Goal: Task Accomplishment & Management: Manage account settings

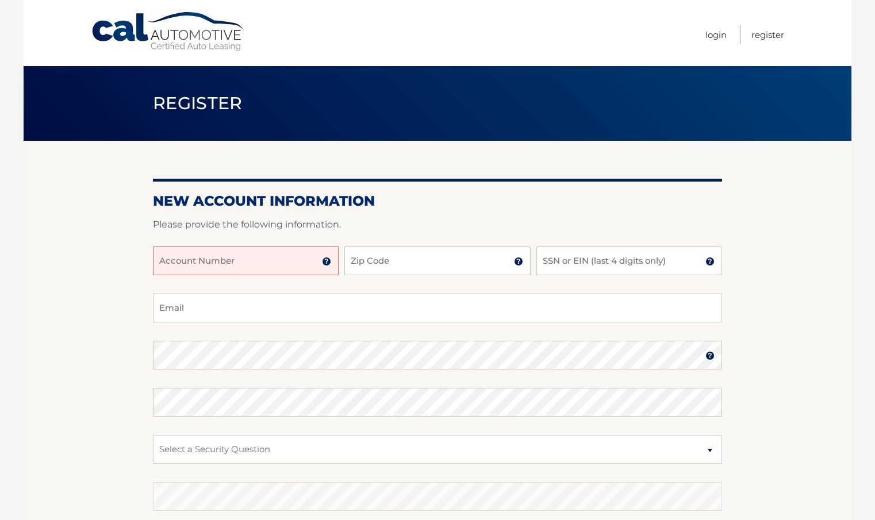
click at [308, 265] on input "Account Number" at bounding box center [246, 261] width 186 height 29
type input "44456009739"
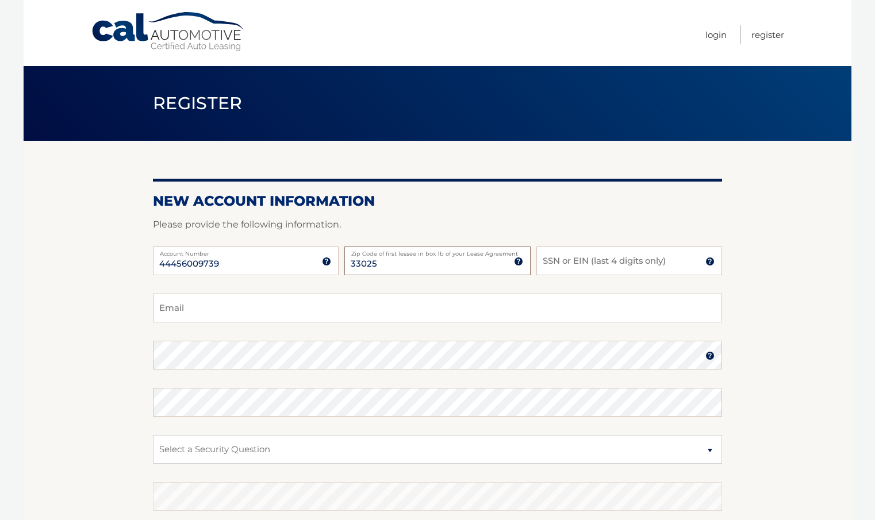
type input "33025"
click at [563, 259] on input "SSN or EIN (last 4 digits only)" at bounding box center [629, 261] width 186 height 29
type input "4954"
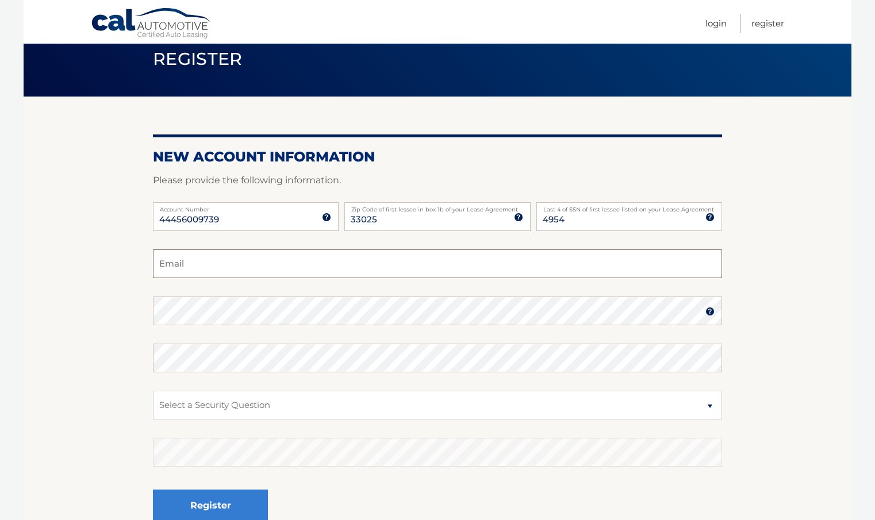
scroll to position [71, 0]
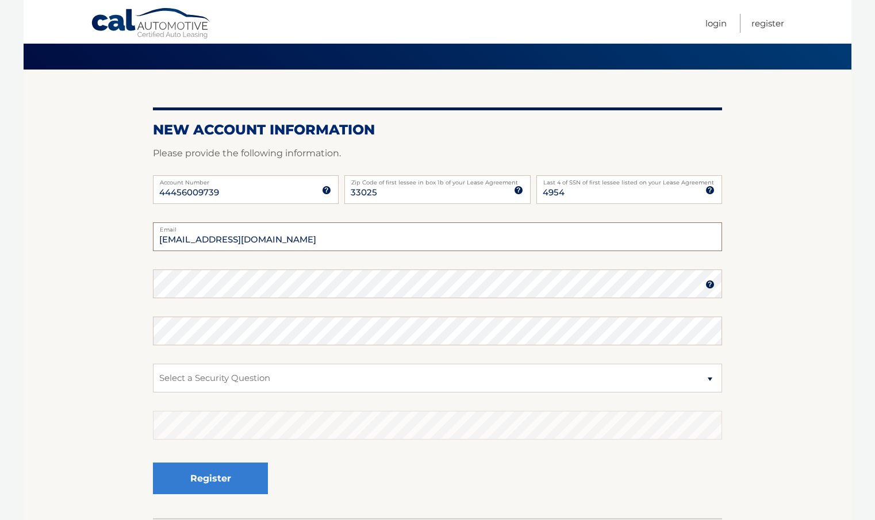
type input "steve79439@gmail.com"
select select "2"
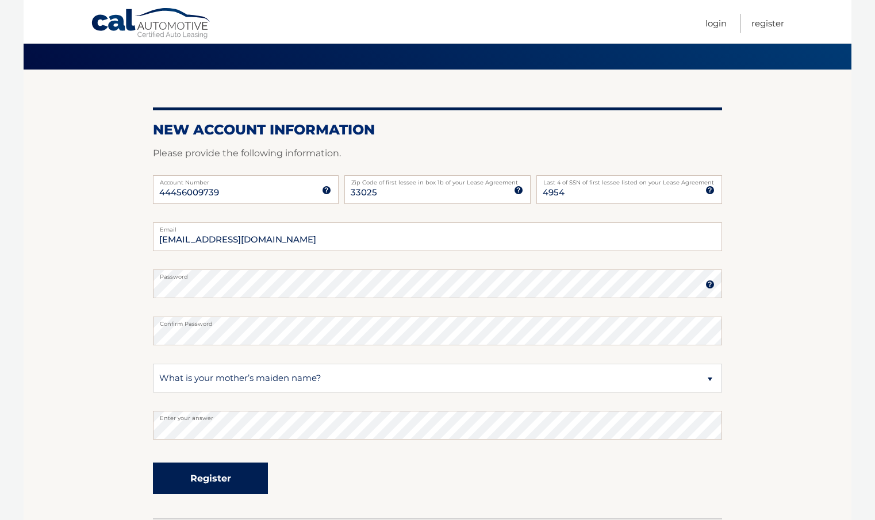
click at [236, 487] on button "Register" at bounding box center [210, 479] width 115 height 32
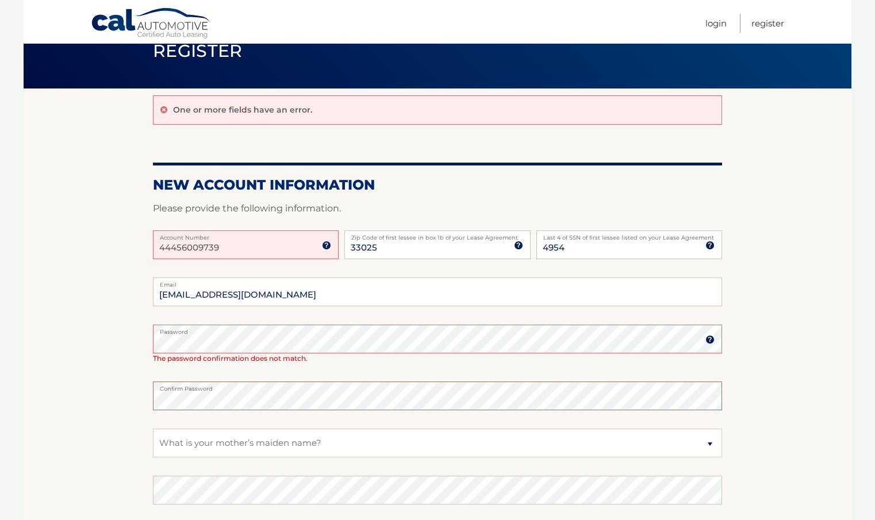
scroll to position [89, 0]
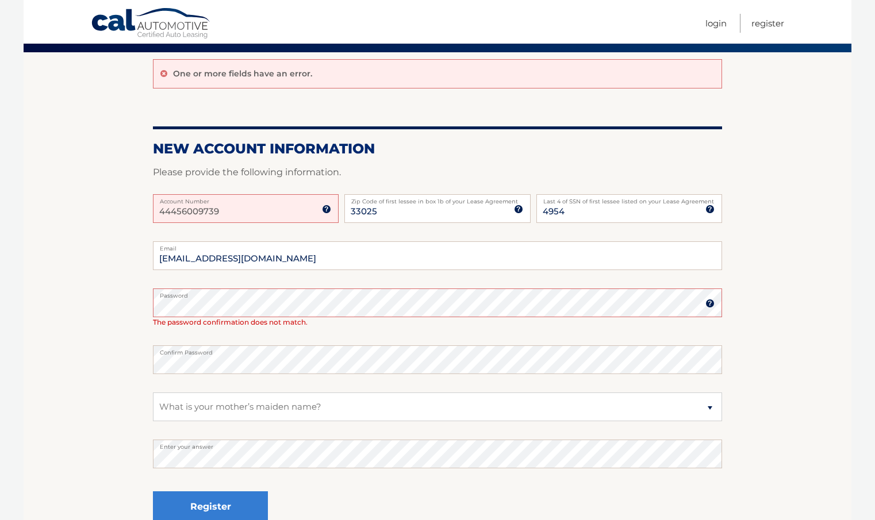
click at [251, 218] on input "44456009739" at bounding box center [246, 208] width 186 height 29
type input "4"
type input "44456009739"
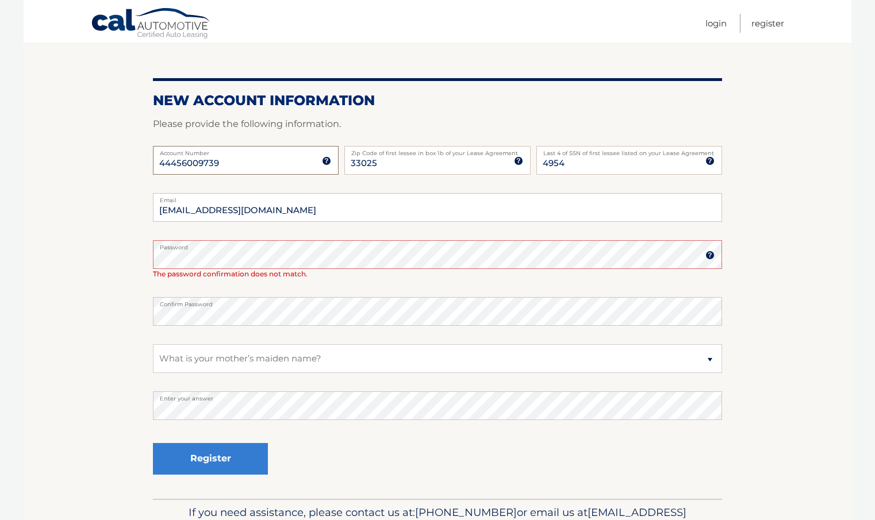
scroll to position [139, 0]
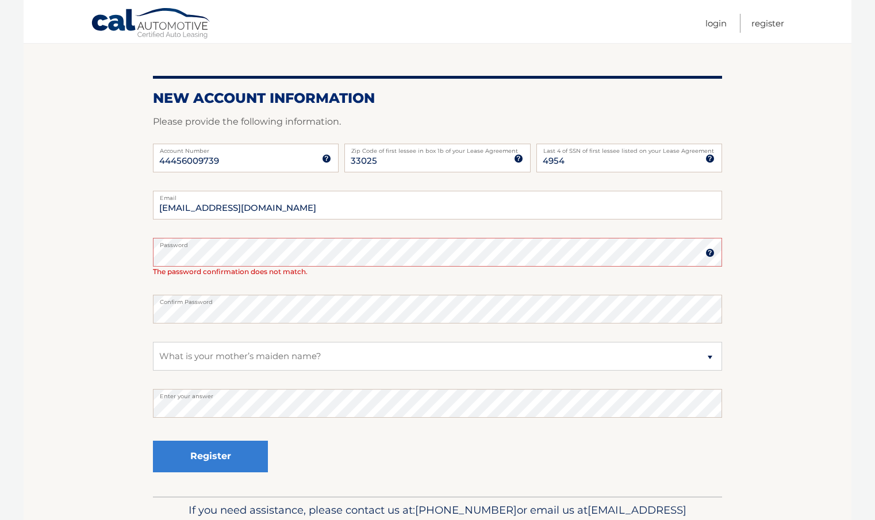
click at [232, 243] on label "Password" at bounding box center [437, 242] width 569 height 9
click at [398, 239] on label "Password" at bounding box center [437, 242] width 569 height 9
click at [106, 387] on section "One or more fields have an error. New Account Information Please provide the fo…" at bounding box center [438, 249] width 828 height 495
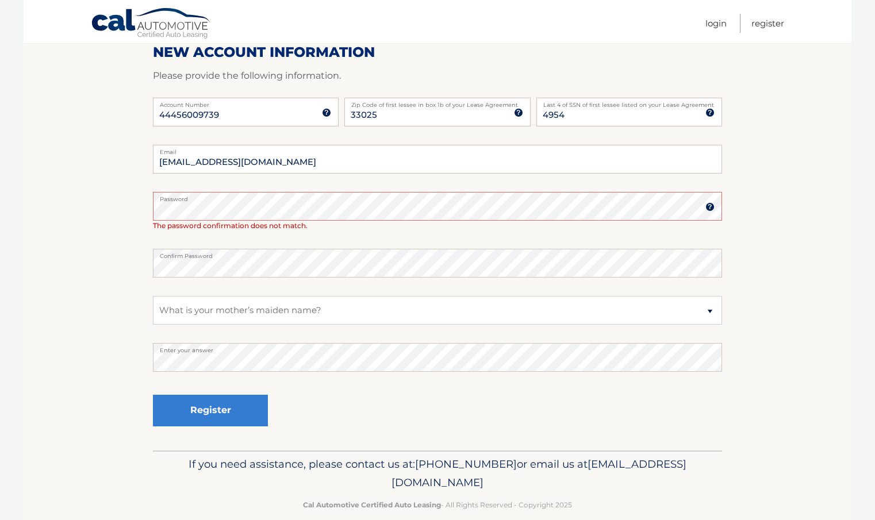
scroll to position [187, 0]
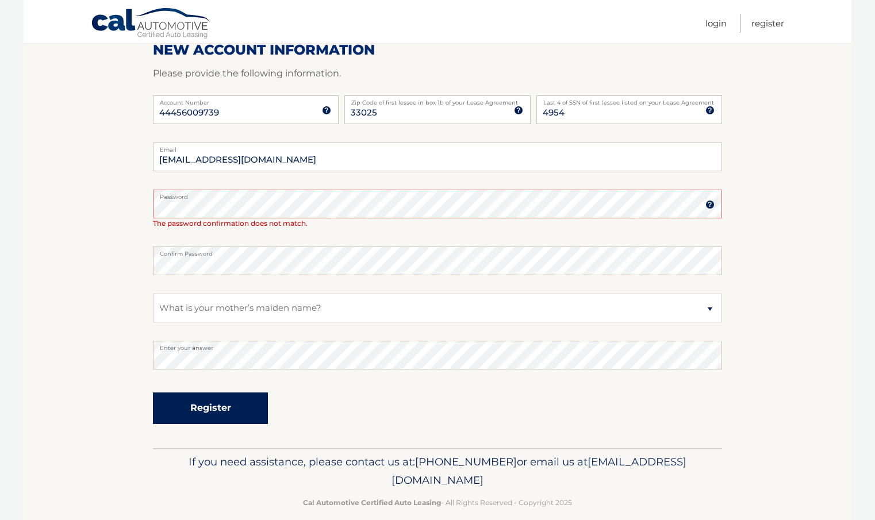
click at [228, 403] on button "Register" at bounding box center [210, 409] width 115 height 32
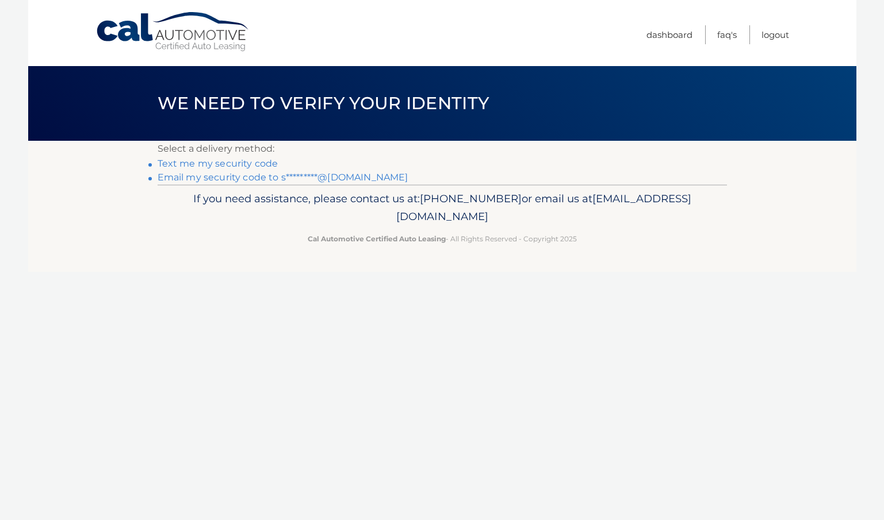
click at [266, 178] on link "Email my security code to s*********@gmail.com" at bounding box center [283, 177] width 251 height 11
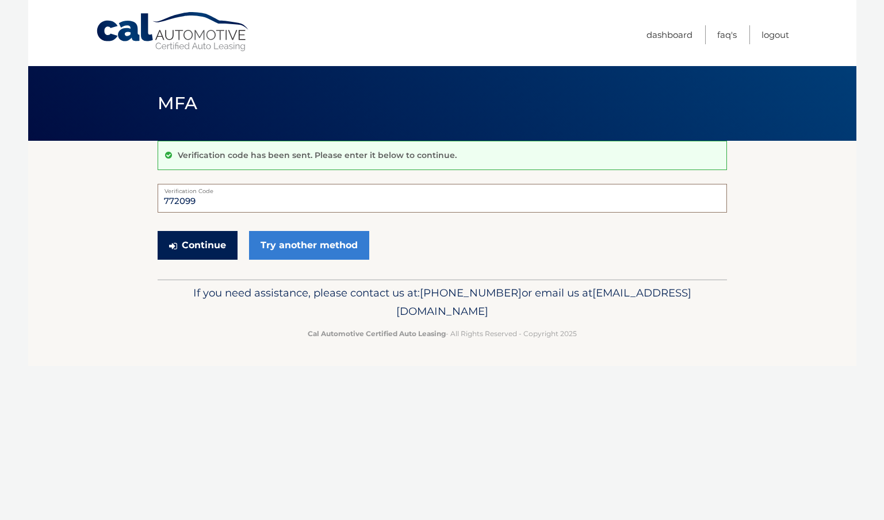
type input "772099"
click at [205, 251] on button "Continue" at bounding box center [198, 245] width 80 height 29
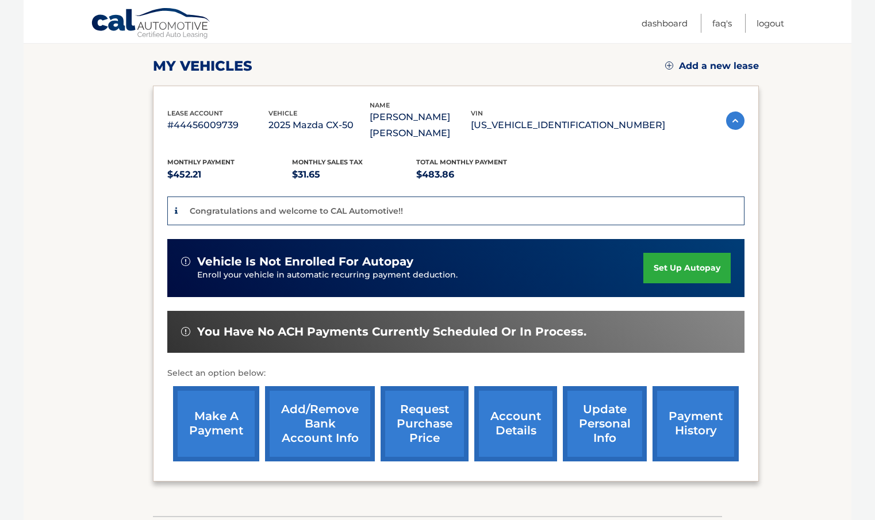
scroll to position [157, 0]
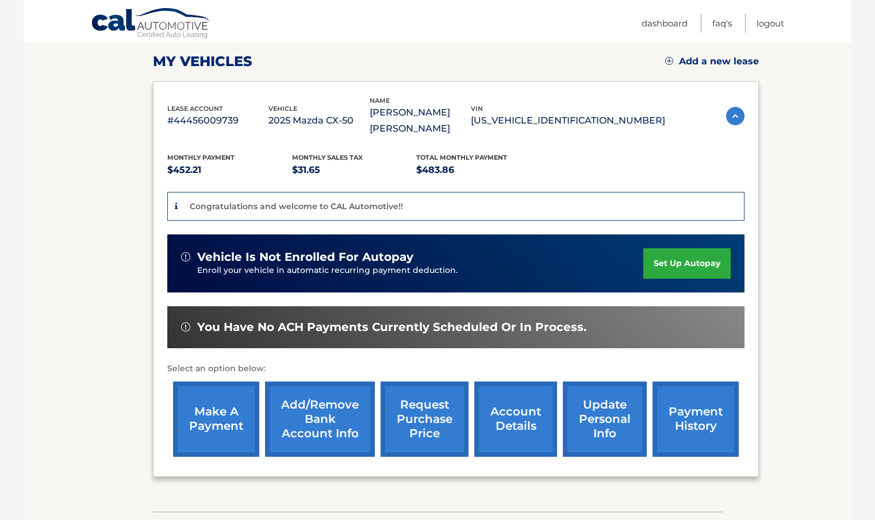
click at [689, 260] on link "set up autopay" at bounding box center [686, 263] width 87 height 30
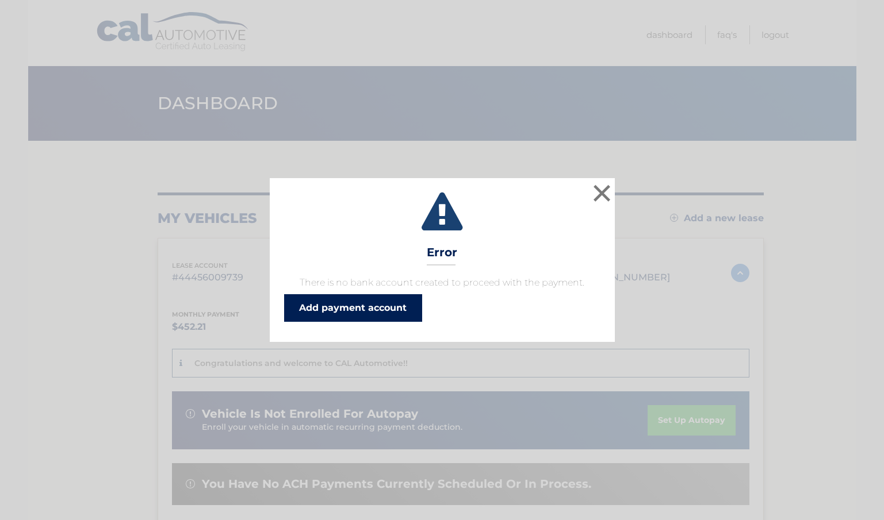
click at [385, 307] on link "Add payment account" at bounding box center [353, 308] width 138 height 28
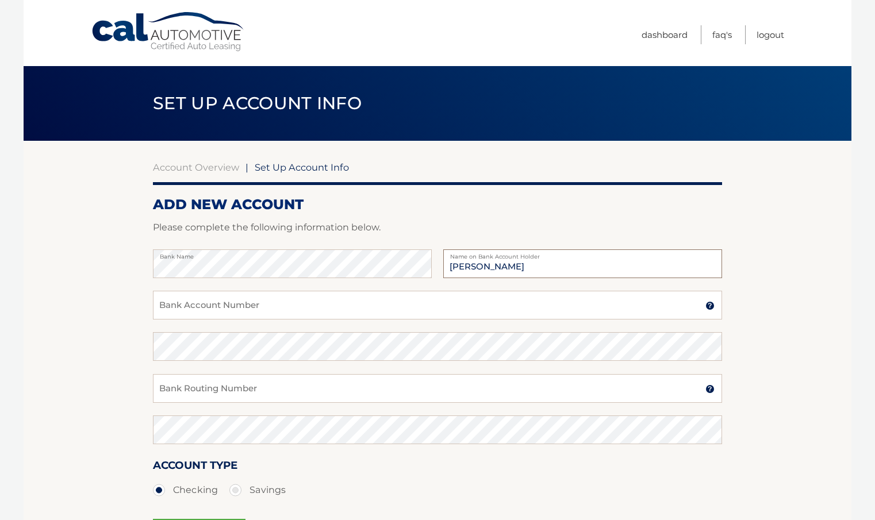
type input "Penny Kahn"
click at [290, 304] on input "Bank Account Number" at bounding box center [437, 305] width 569 height 29
click at [786, 243] on section "Account Overview | Set Up Account Info ADD NEW ACCOUNT Please complete the foll…" at bounding box center [438, 360] width 828 height 439
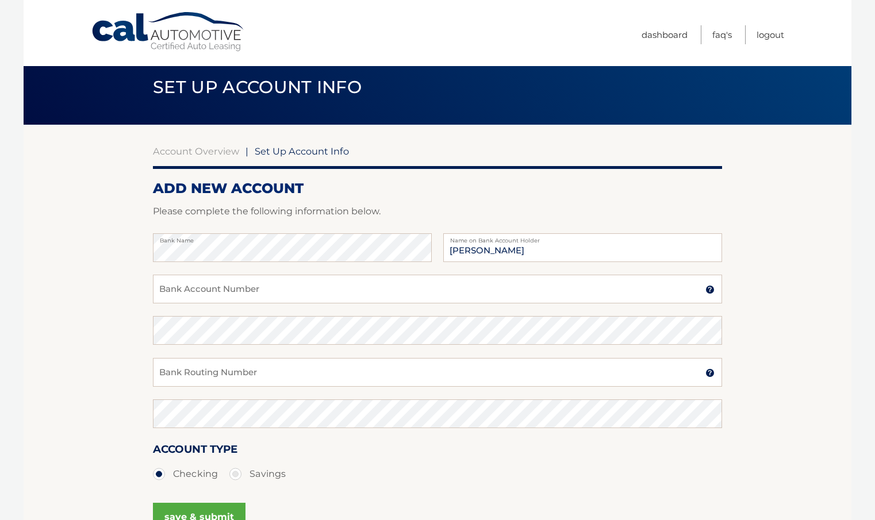
scroll to position [88, 0]
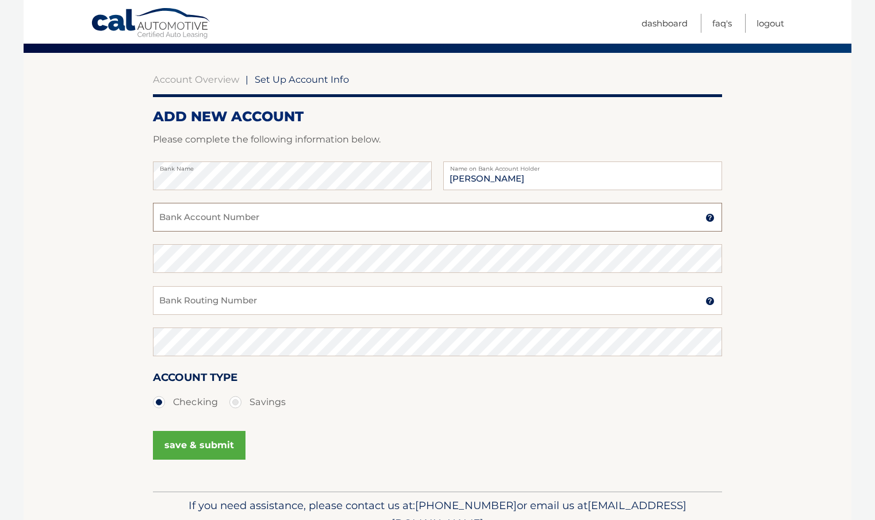
click at [181, 212] on input "Bank Account Number" at bounding box center [437, 217] width 569 height 29
type input "0059835338"
click at [199, 298] on input "Bank Routing Number" at bounding box center [437, 300] width 569 height 29
type input "314074269"
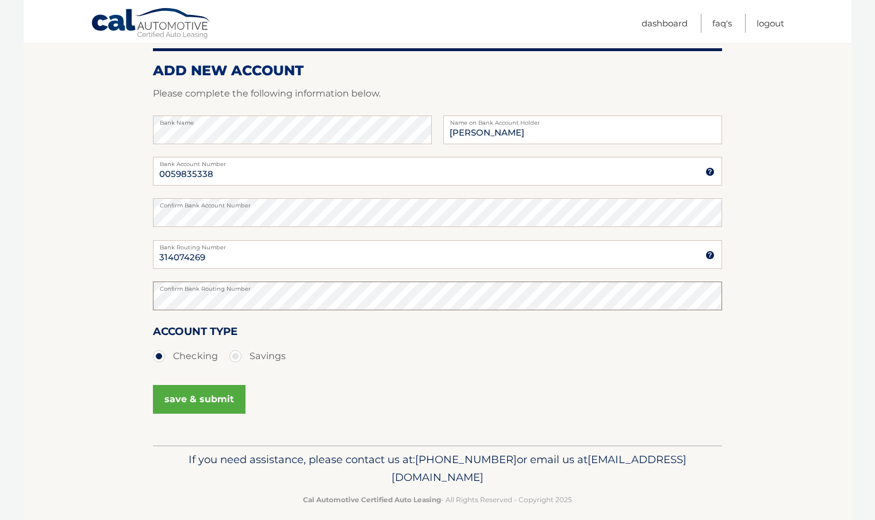
scroll to position [145, 0]
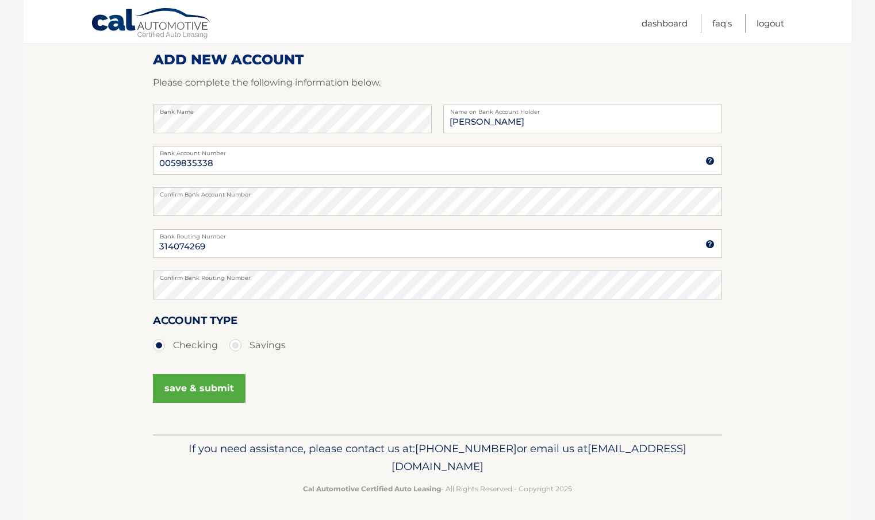
click at [215, 392] on button "save & submit" at bounding box center [199, 388] width 93 height 29
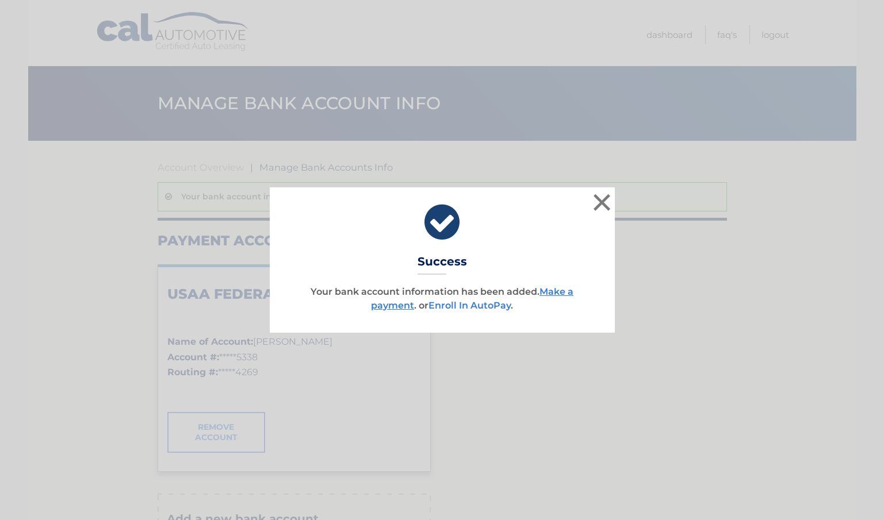
click at [494, 302] on link "Enroll In AutoPay" at bounding box center [469, 305] width 82 height 11
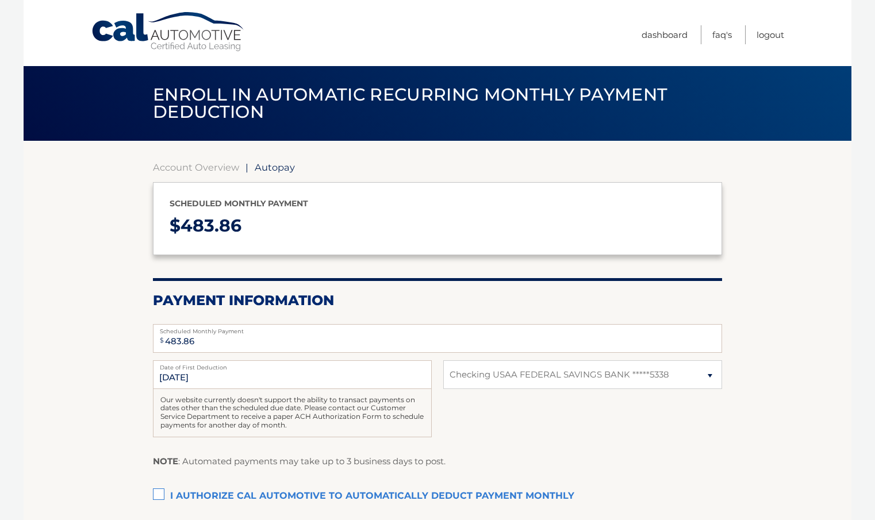
select select "N2UxYTFmZjEtNWE3Zi00N2I4LWE5ZDEtMjNmZWQwYTdjN2U4"
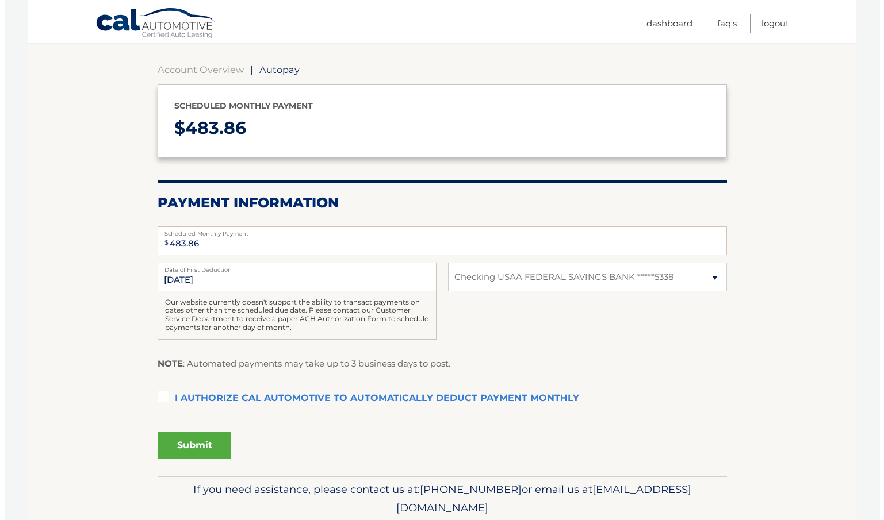
scroll to position [137, 0]
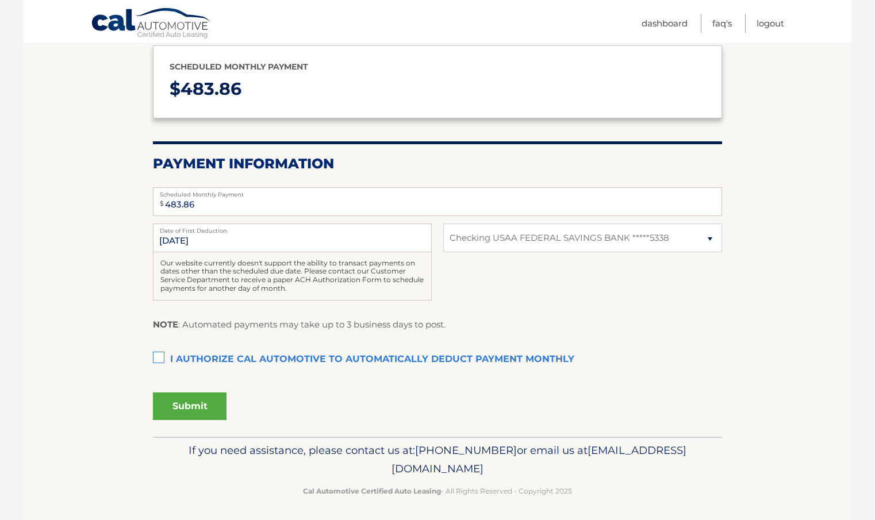
click at [158, 354] on label "I authorize cal automotive to automatically deduct payment monthly This checkbo…" at bounding box center [437, 359] width 569 height 23
click at [0, 0] on input "I authorize cal automotive to automatically deduct payment monthly This checkbo…" at bounding box center [0, 0] width 0 height 0
click at [180, 405] on button "Submit" at bounding box center [190, 407] width 74 height 28
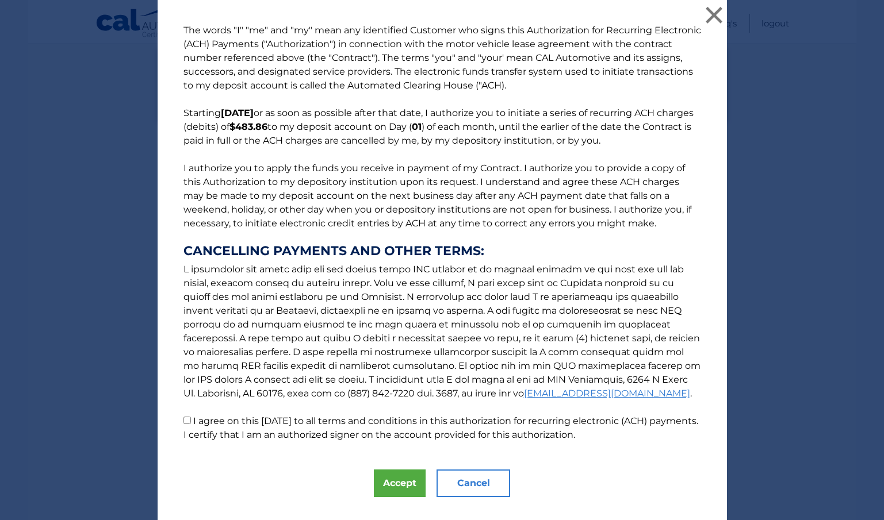
click at [183, 419] on input "I agree on this 09/22/2025 to all terms and conditions in this authorization fo…" at bounding box center [186, 420] width 7 height 7
checkbox input "true"
click at [385, 481] on button "Accept" at bounding box center [400, 484] width 52 height 28
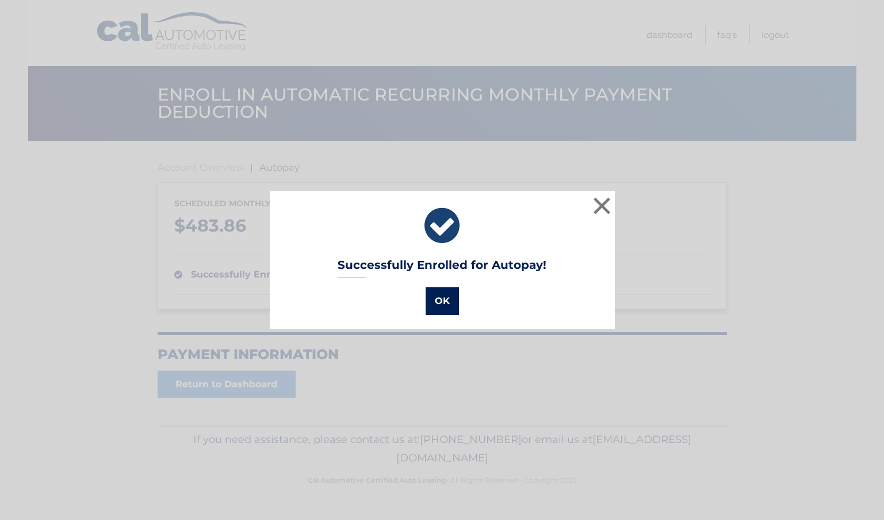
click at [434, 302] on button "OK" at bounding box center [441, 301] width 33 height 28
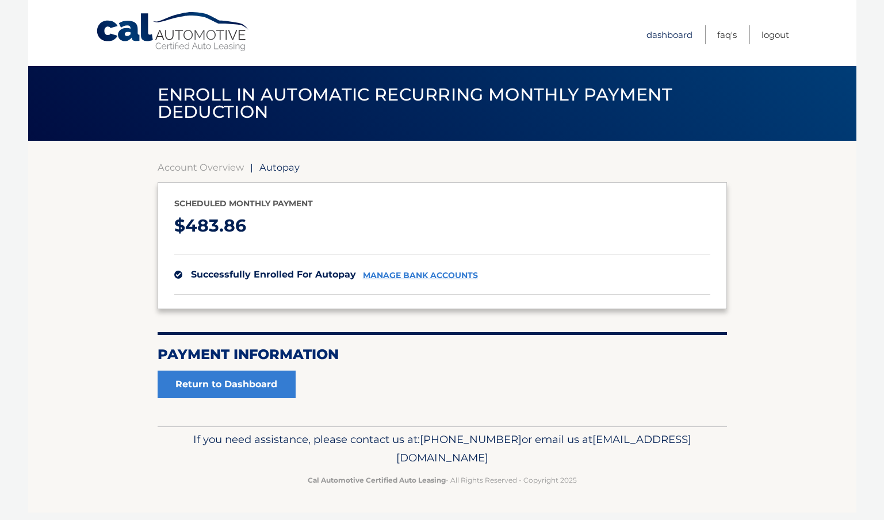
click at [672, 36] on link "Dashboard" at bounding box center [669, 34] width 46 height 19
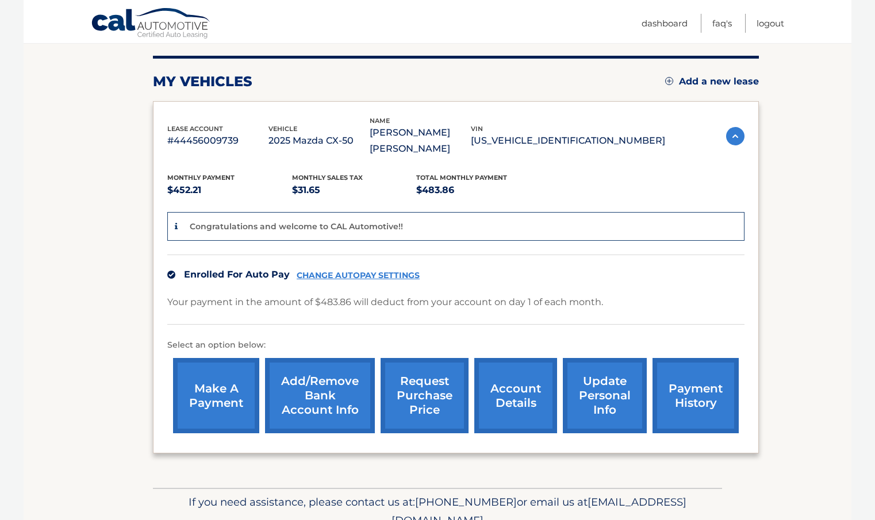
scroll to position [189, 0]
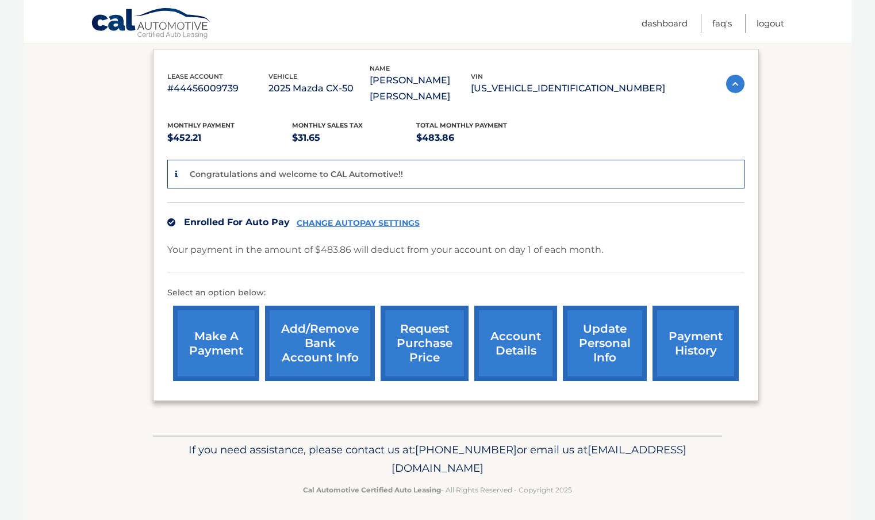
click at [520, 332] on link "account details" at bounding box center [515, 343] width 83 height 75
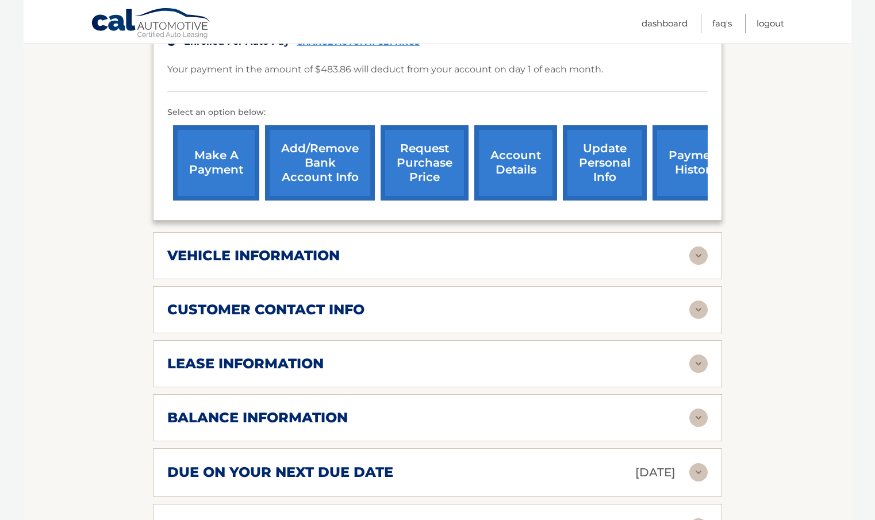
scroll to position [344, 0]
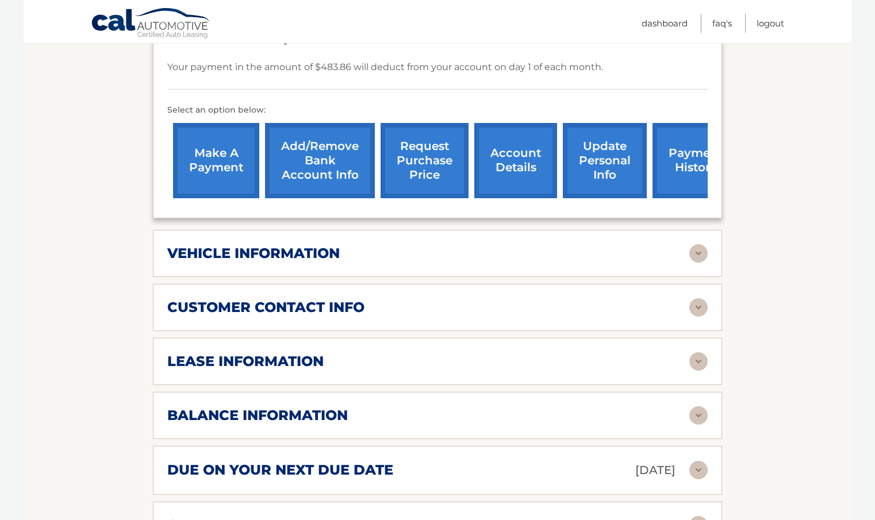
click at [694, 256] on img at bounding box center [698, 253] width 18 height 18
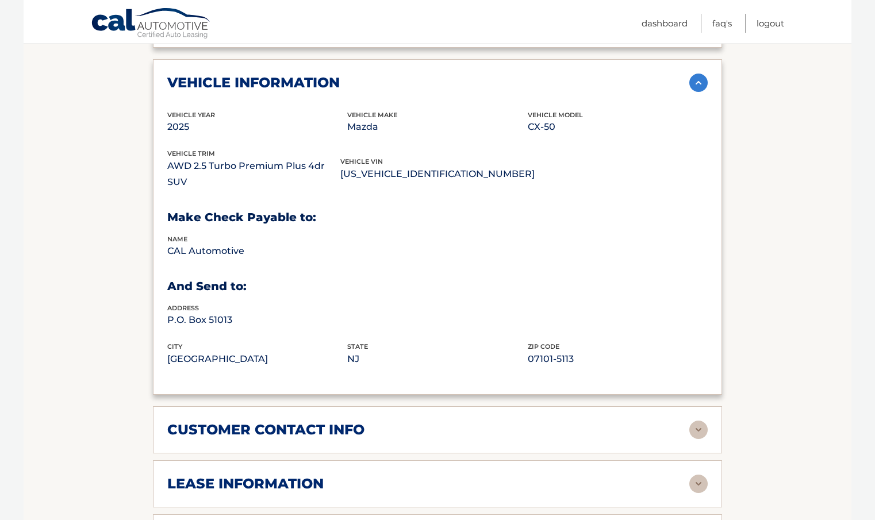
scroll to position [607, 0]
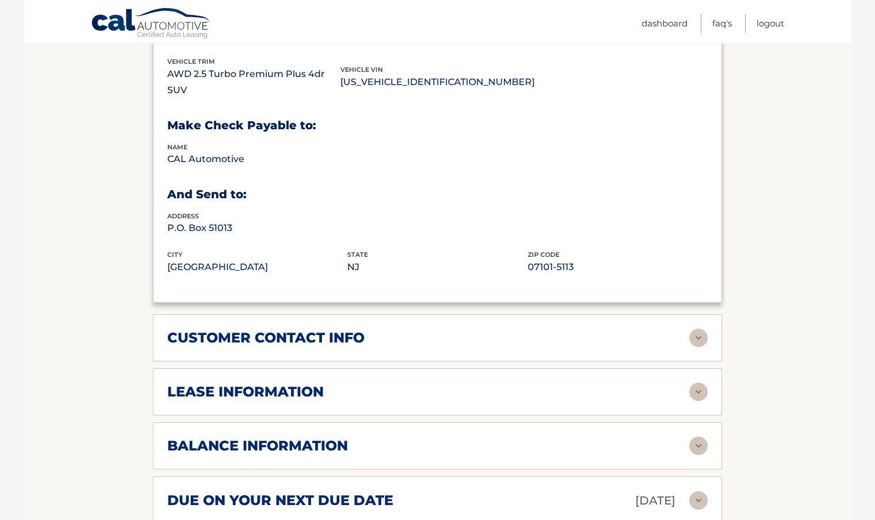
click at [686, 329] on div "customer contact info" at bounding box center [428, 337] width 522 height 17
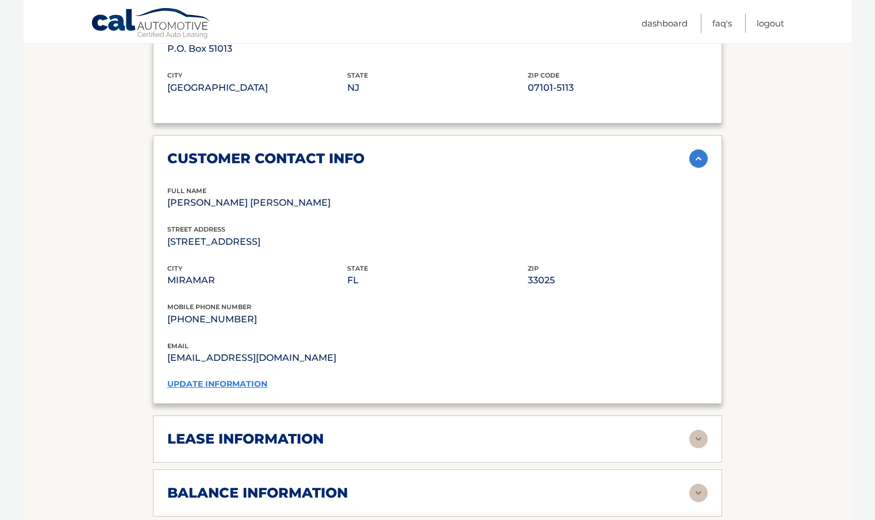
scroll to position [811, 0]
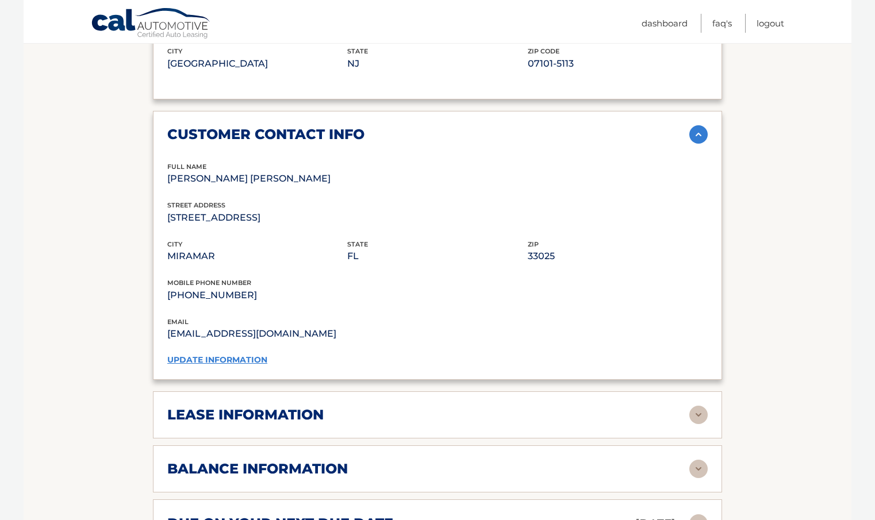
click at [698, 406] on img at bounding box center [698, 415] width 18 height 18
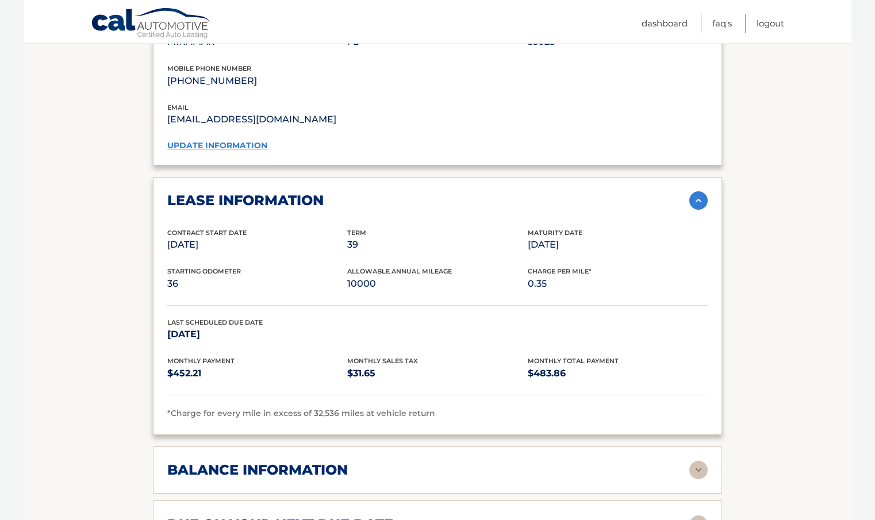
scroll to position [1051, 0]
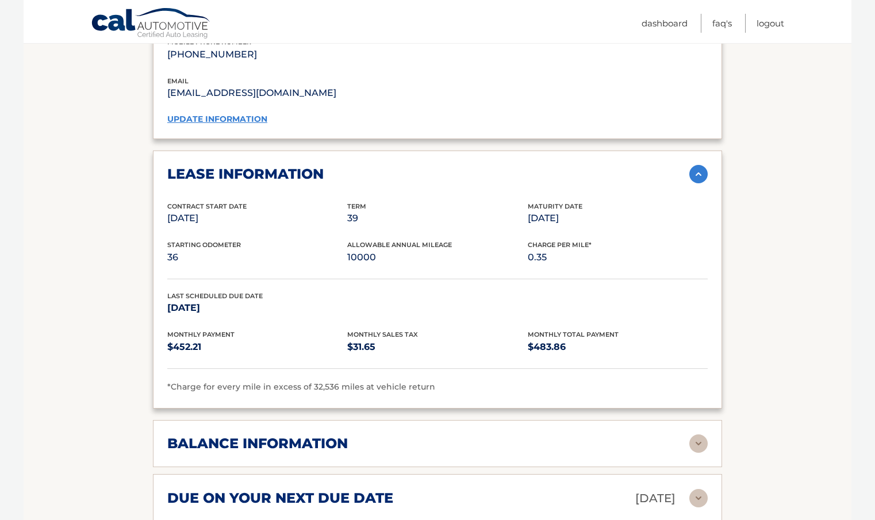
click at [704, 435] on img at bounding box center [698, 444] width 18 height 18
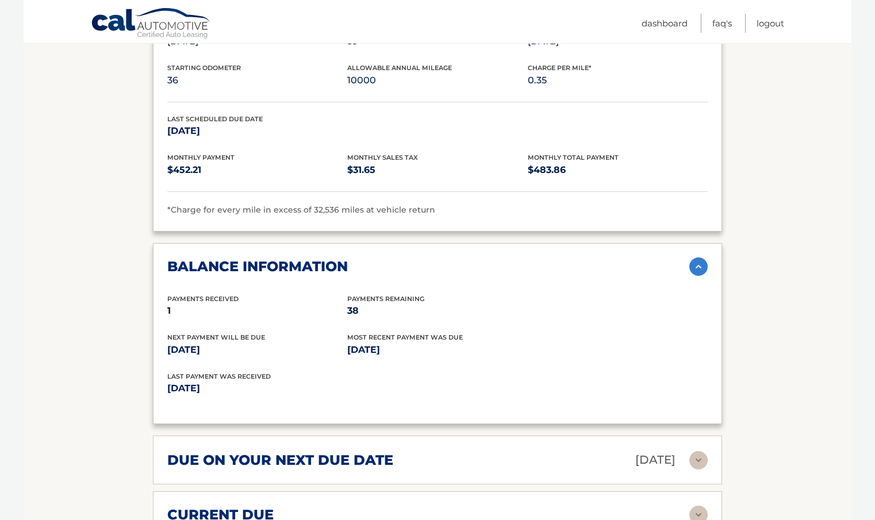
scroll to position [1236, 0]
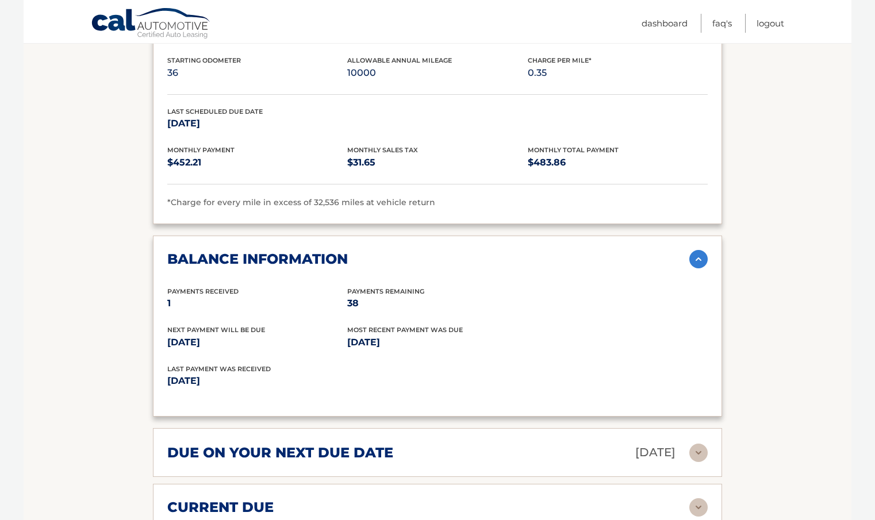
click at [701, 444] on img at bounding box center [698, 453] width 18 height 18
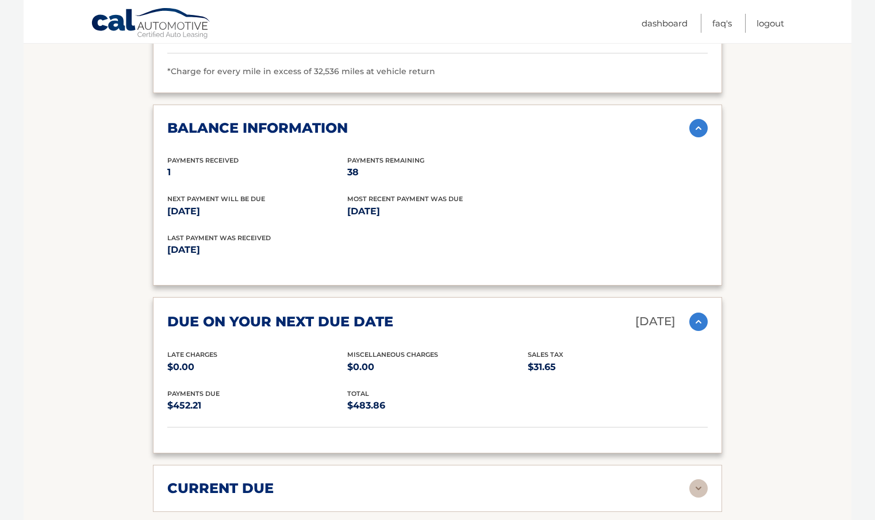
scroll to position [1414, 0]
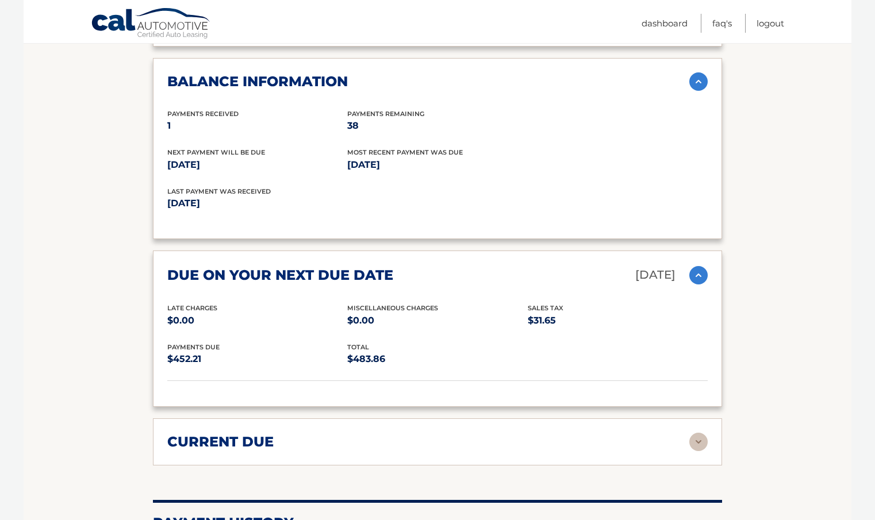
click at [701, 433] on img at bounding box center [698, 442] width 18 height 18
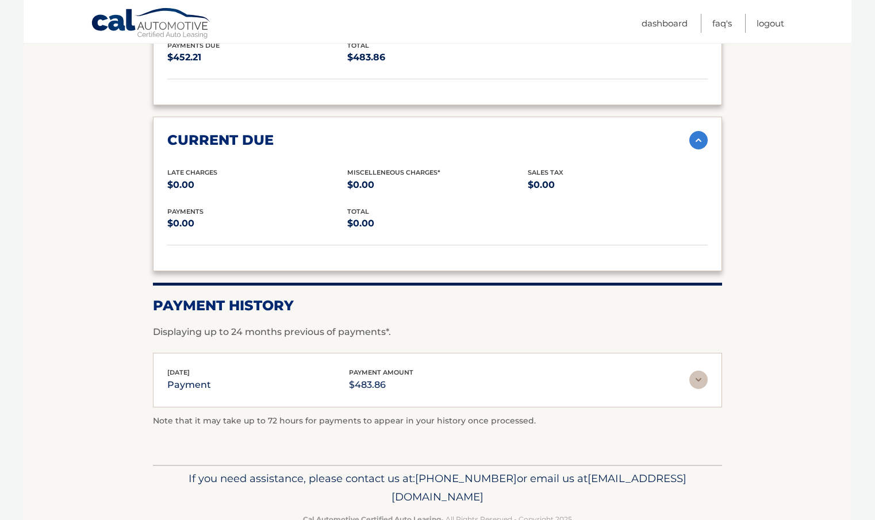
scroll to position [1718, 0]
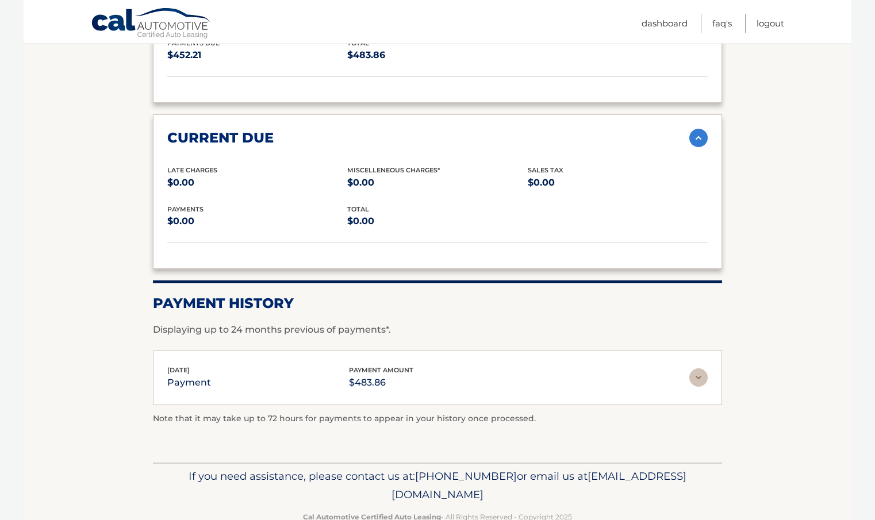
click at [696, 368] on img at bounding box center [698, 377] width 18 height 18
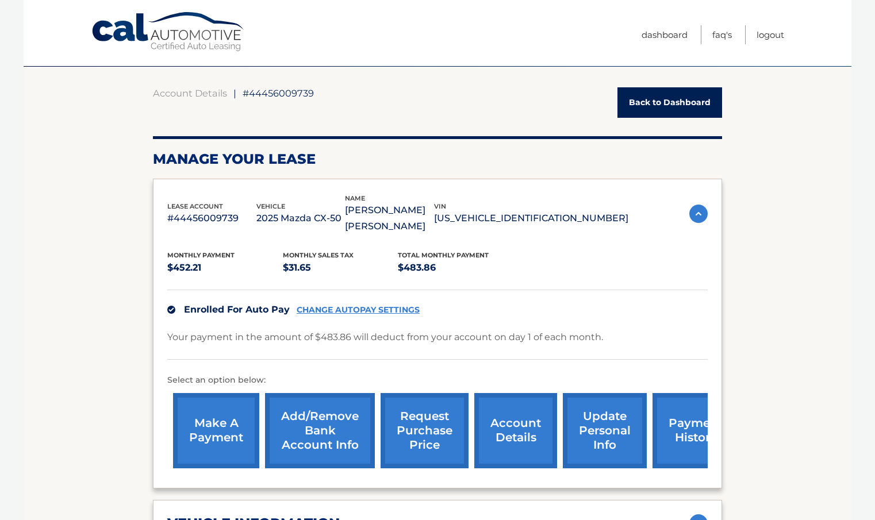
scroll to position [0, 0]
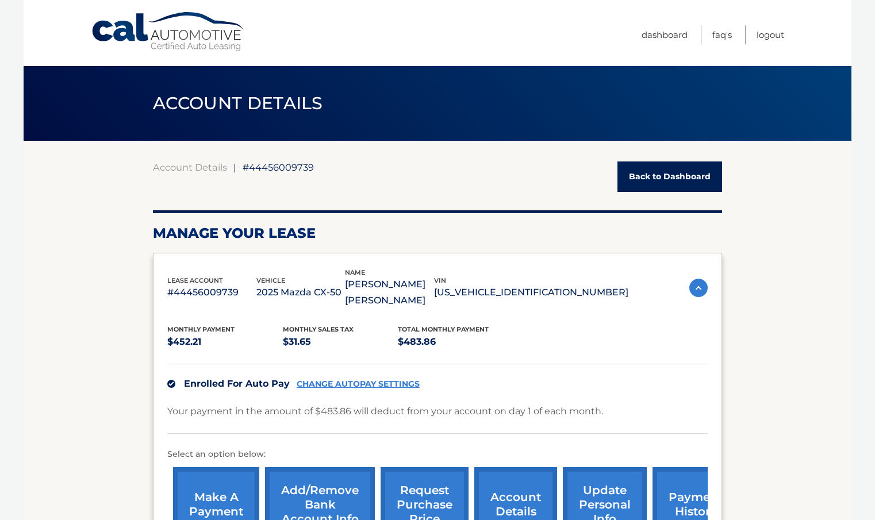
click at [675, 171] on link "Back to Dashboard" at bounding box center [669, 177] width 105 height 30
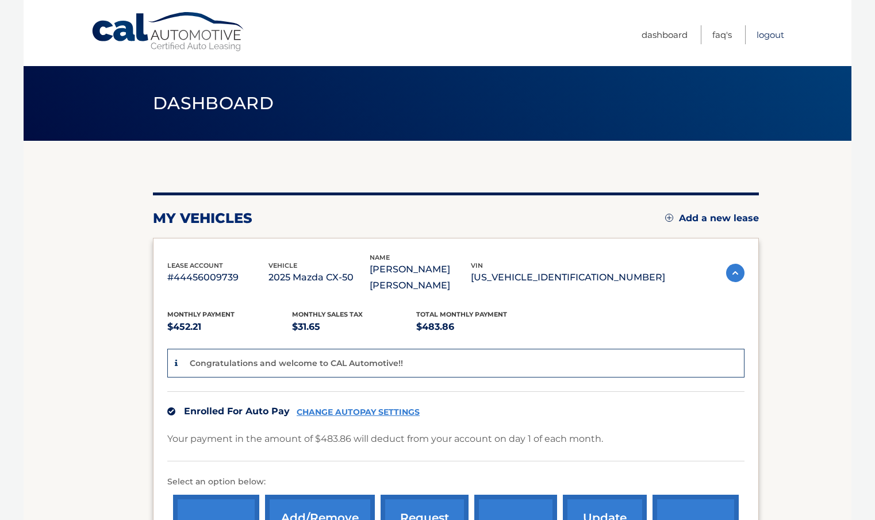
click at [777, 34] on link "Logout" at bounding box center [771, 34] width 28 height 19
